Goal: Transaction & Acquisition: Purchase product/service

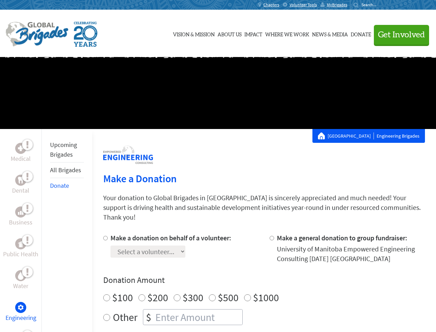
click at [381, 5] on div "Search for:" at bounding box center [368, 5] width 28 height 6
click at [399, 35] on span "Get Involved" at bounding box center [401, 35] width 47 height 8
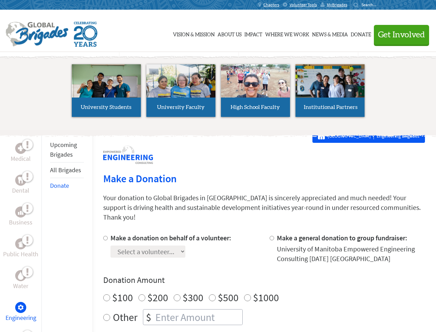
click at [218, 93] on li "High School Faculty" at bounding box center [255, 91] width 75 height 64
click at [46, 230] on div "Upcoming Brigades All Brigades Donate" at bounding box center [66, 295] width 51 height 332
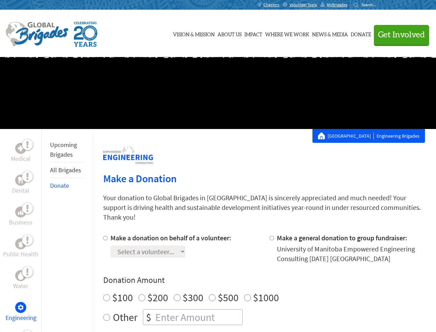
click at [264, 277] on div "Donation Amount $100 $200 $300 $500 $1000 Other $" at bounding box center [264, 299] width 322 height 50
click at [105, 236] on input "Make a donation on behalf of a volunteer:" at bounding box center [105, 238] width 4 height 4
radio input "true"
click at [272, 236] on input "Make a general donation to group fundraiser:" at bounding box center [272, 238] width 4 height 4
radio input "true"
